Goal: Check status: Check status

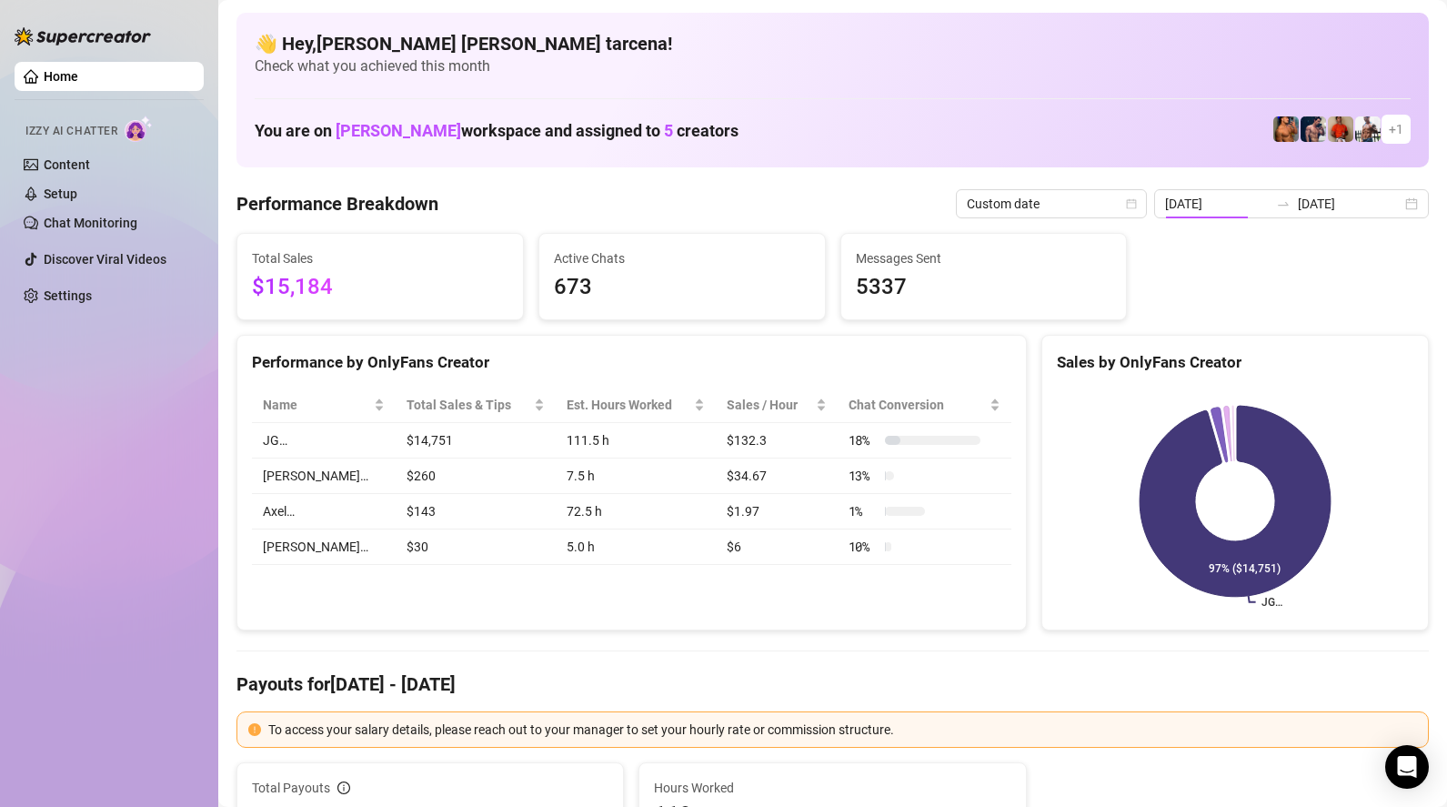
click at [1266, 200] on input "[DATE]" at bounding box center [1217, 204] width 104 height 20
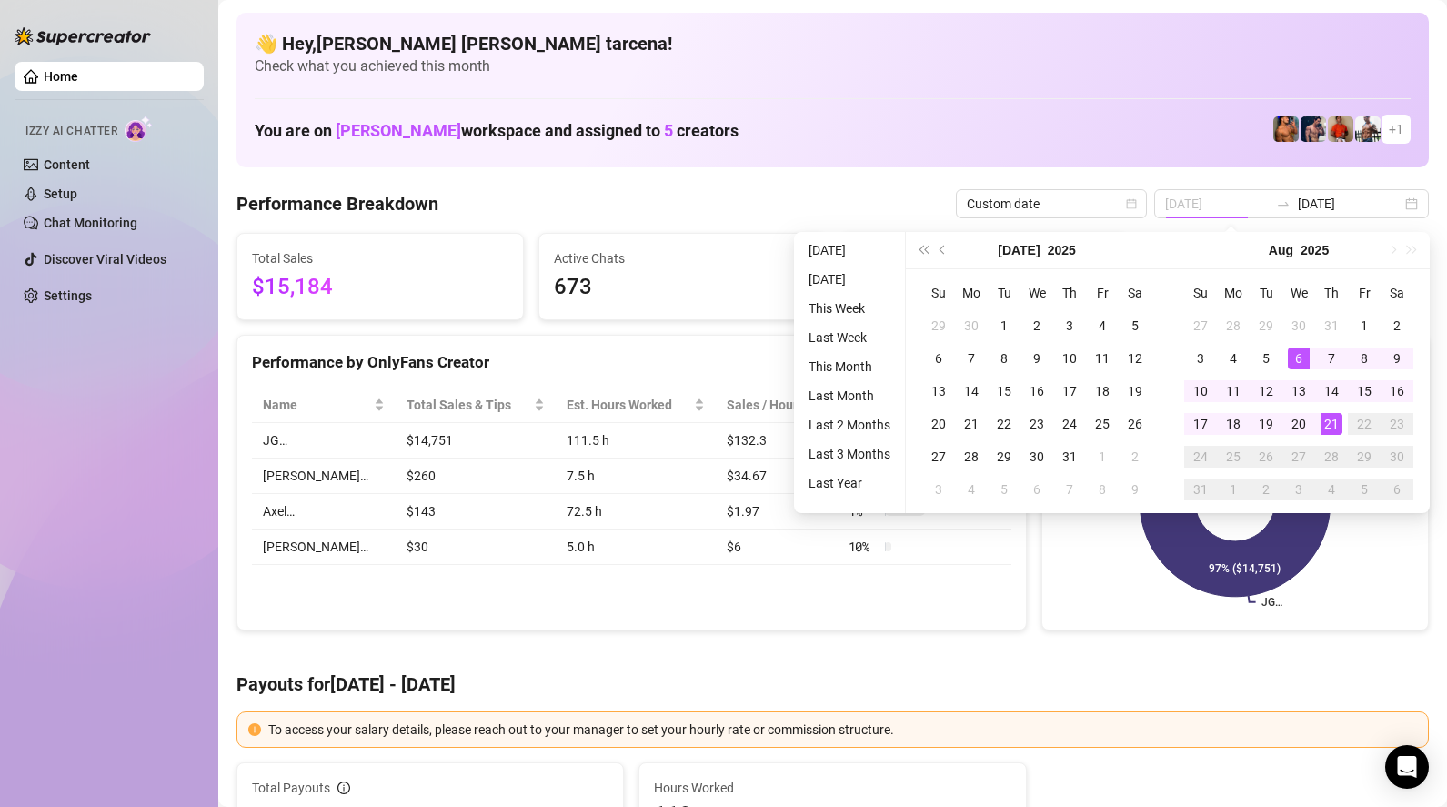
type input "[DATE]"
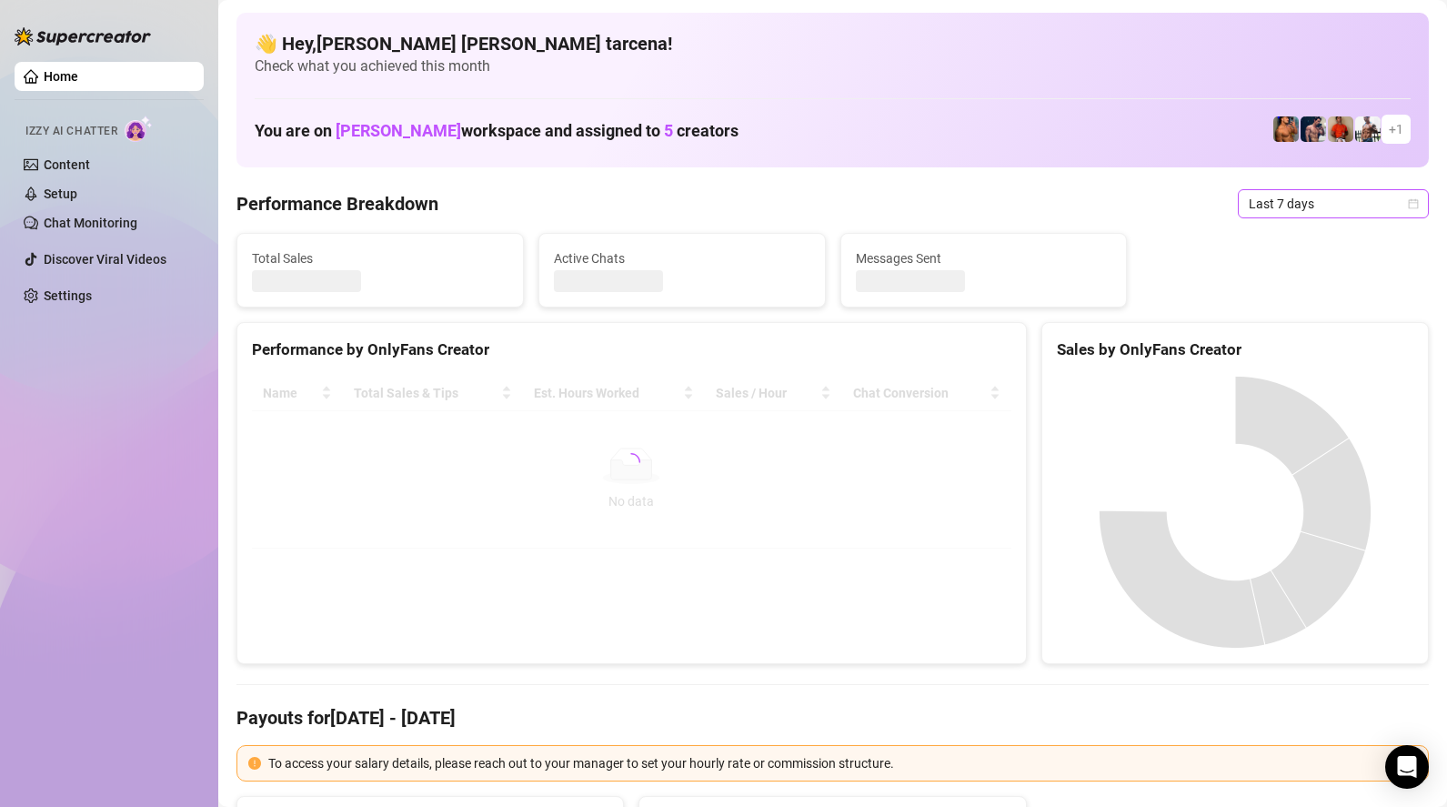
click at [1326, 206] on span "Last 7 days" at bounding box center [1332, 203] width 169 height 27
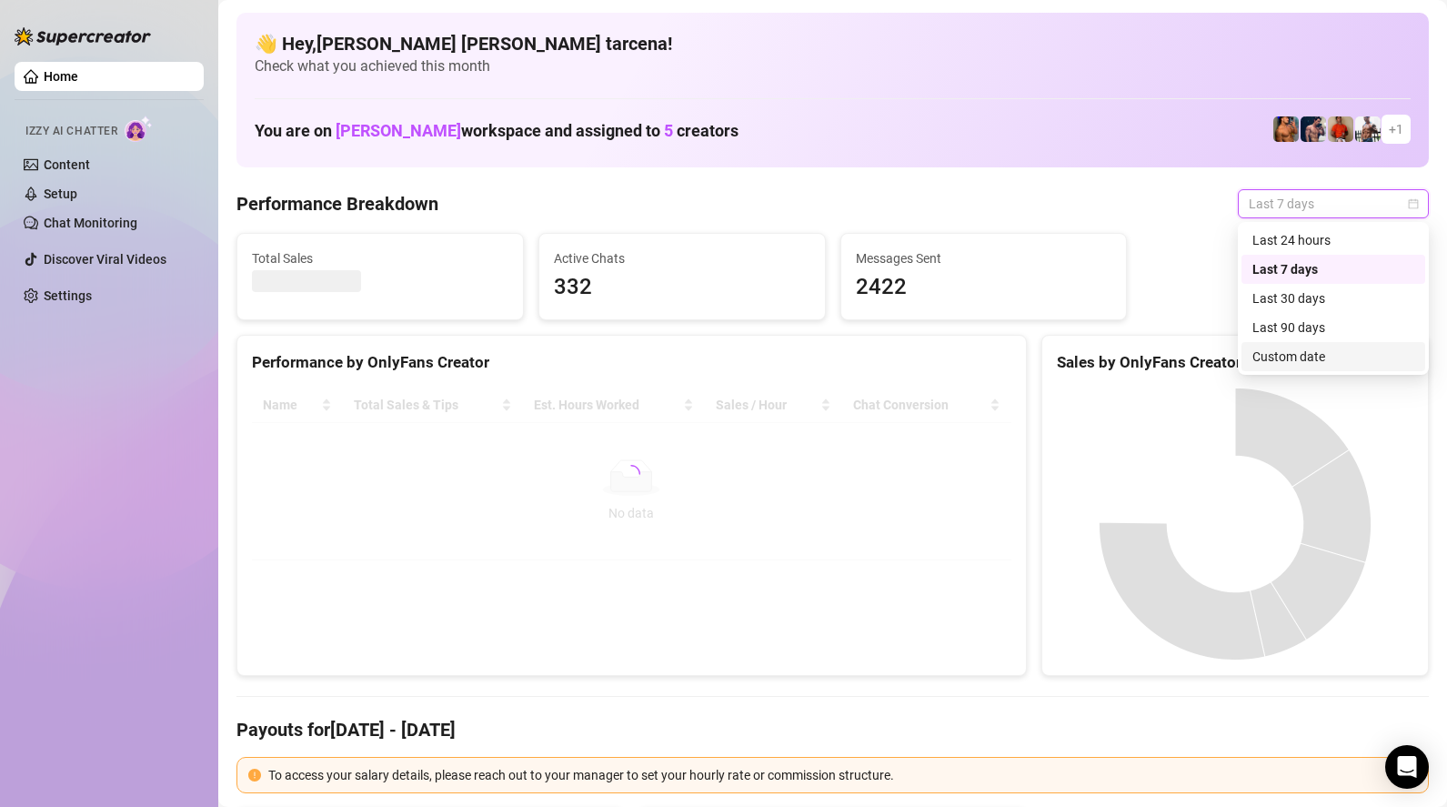
click at [1307, 362] on div "Custom date" at bounding box center [1333, 356] width 162 height 20
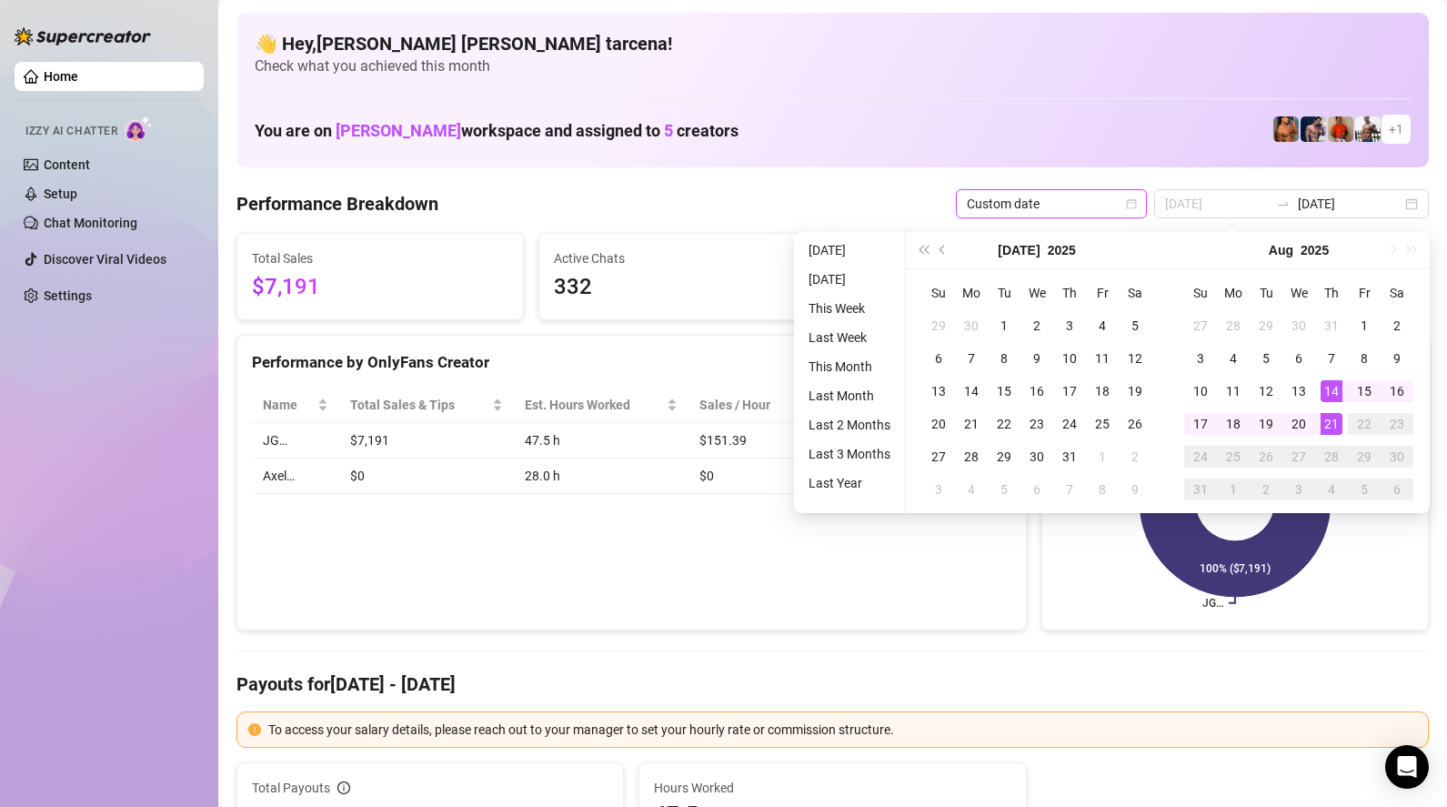
type input "[DATE]"
click at [1333, 422] on div "21" at bounding box center [1331, 424] width 22 height 22
type input "[DATE]"
